Goal: Information Seeking & Learning: Learn about a topic

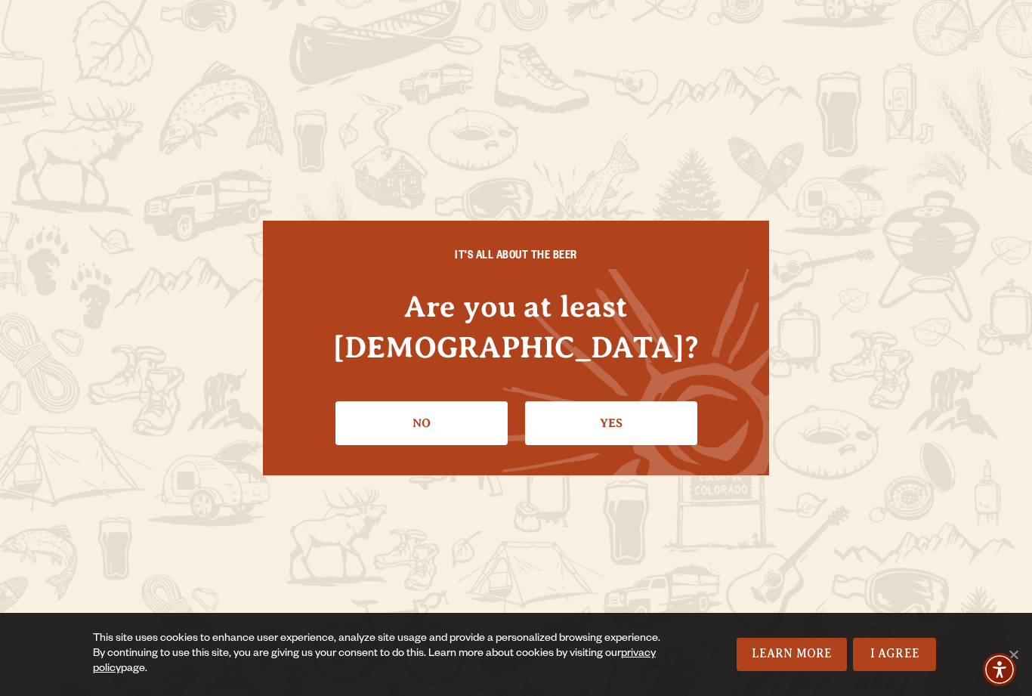
click at [631, 422] on link "Yes" at bounding box center [611, 423] width 172 height 44
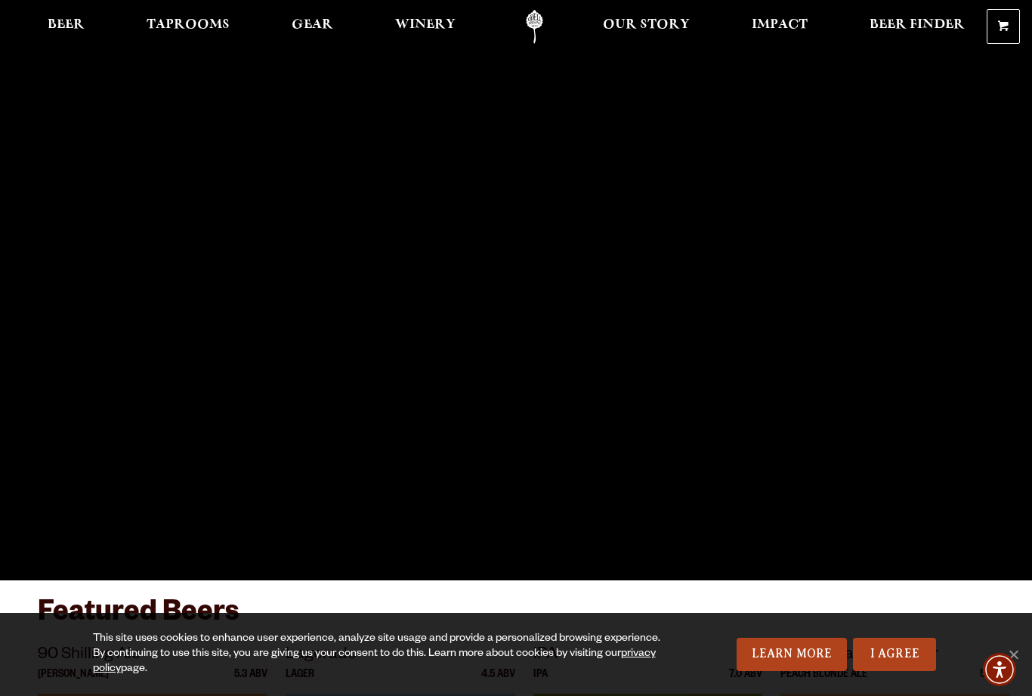
click at [62, 39] on link "Beer" at bounding box center [66, 27] width 57 height 34
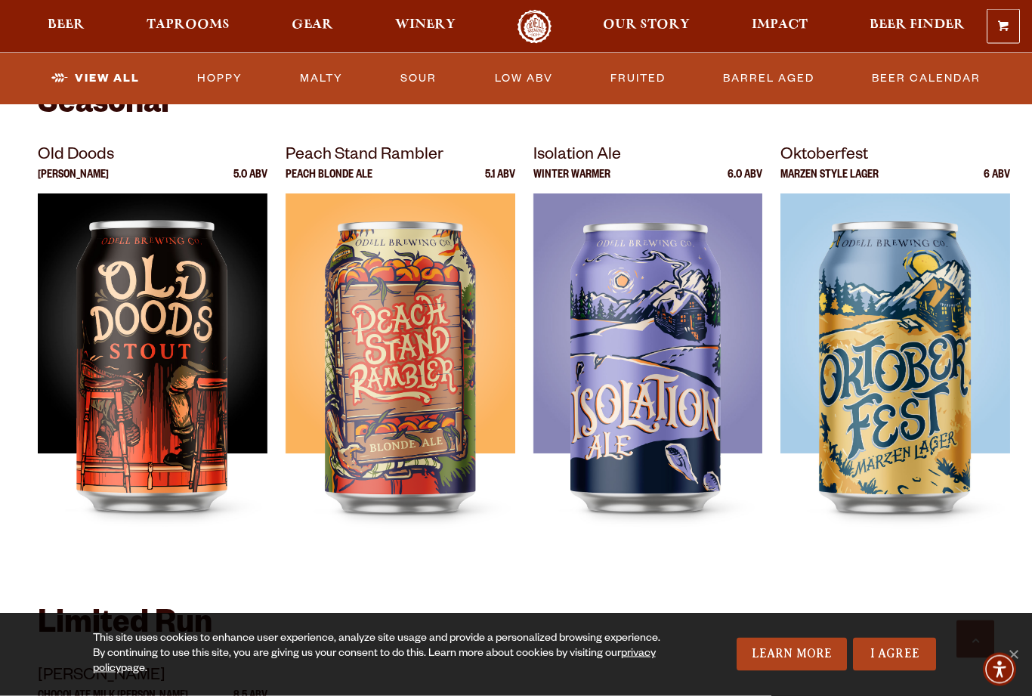
scroll to position [2069, 0]
click at [110, 322] on img at bounding box center [153, 382] width 230 height 378
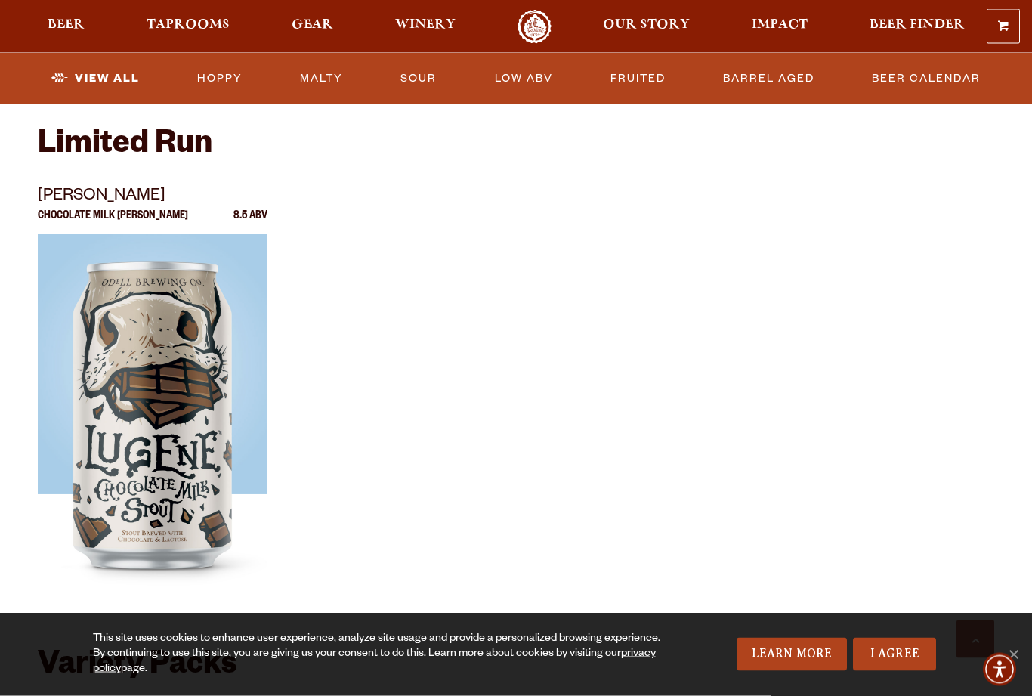
scroll to position [2549, 0]
click at [156, 358] on img at bounding box center [153, 423] width 230 height 378
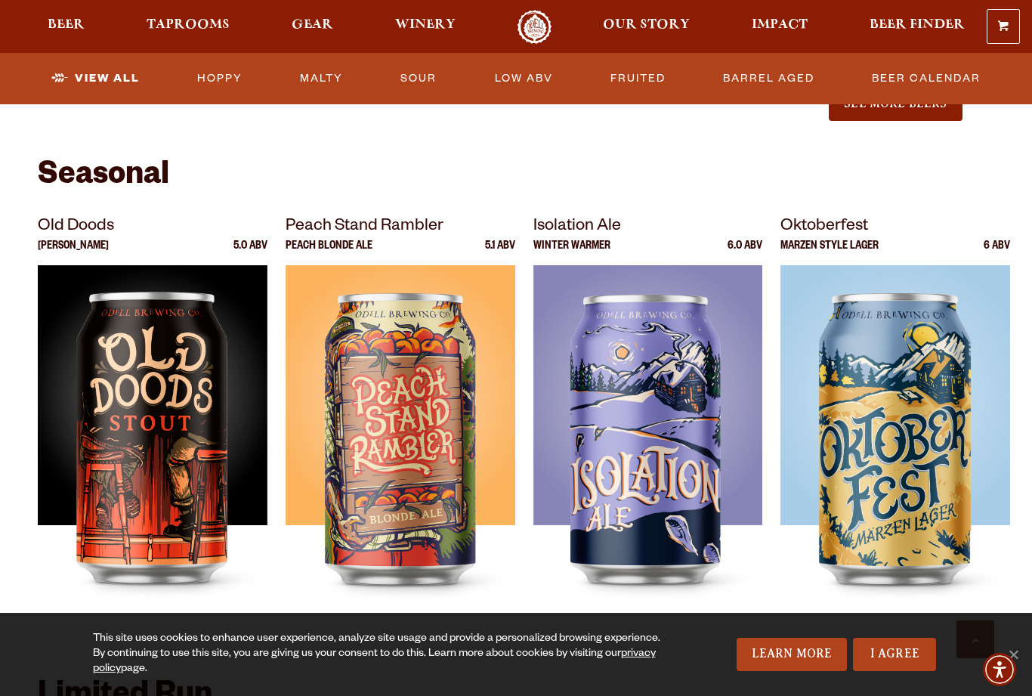
scroll to position [1996, 0]
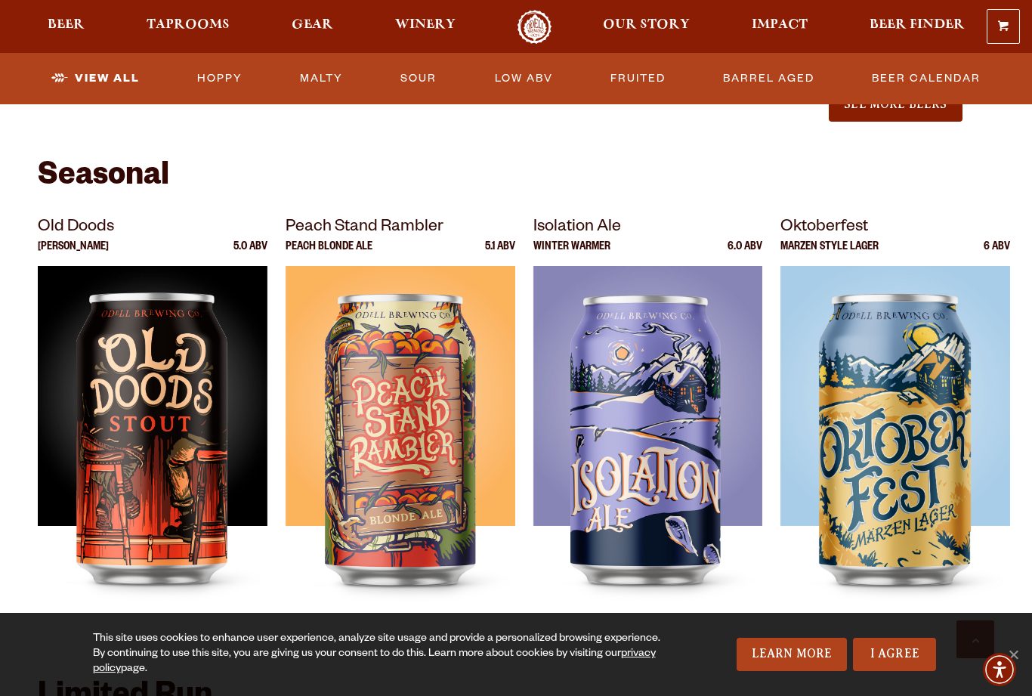
click at [629, 29] on span "Our Story" at bounding box center [646, 25] width 87 height 12
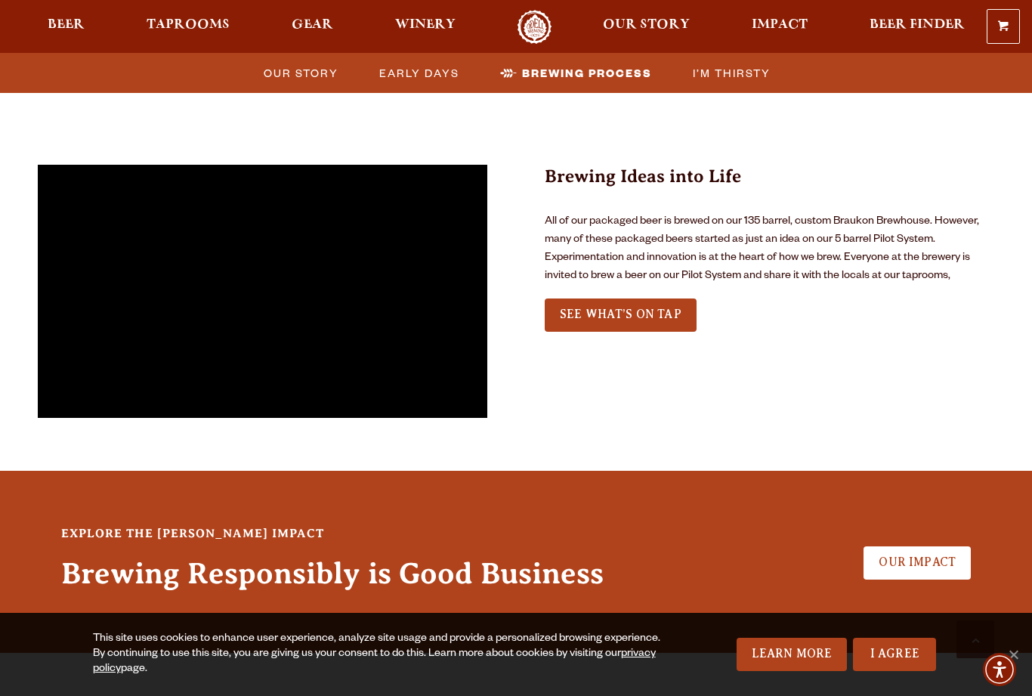
scroll to position [3482, 0]
